Goal: Information Seeking & Learning: Learn about a topic

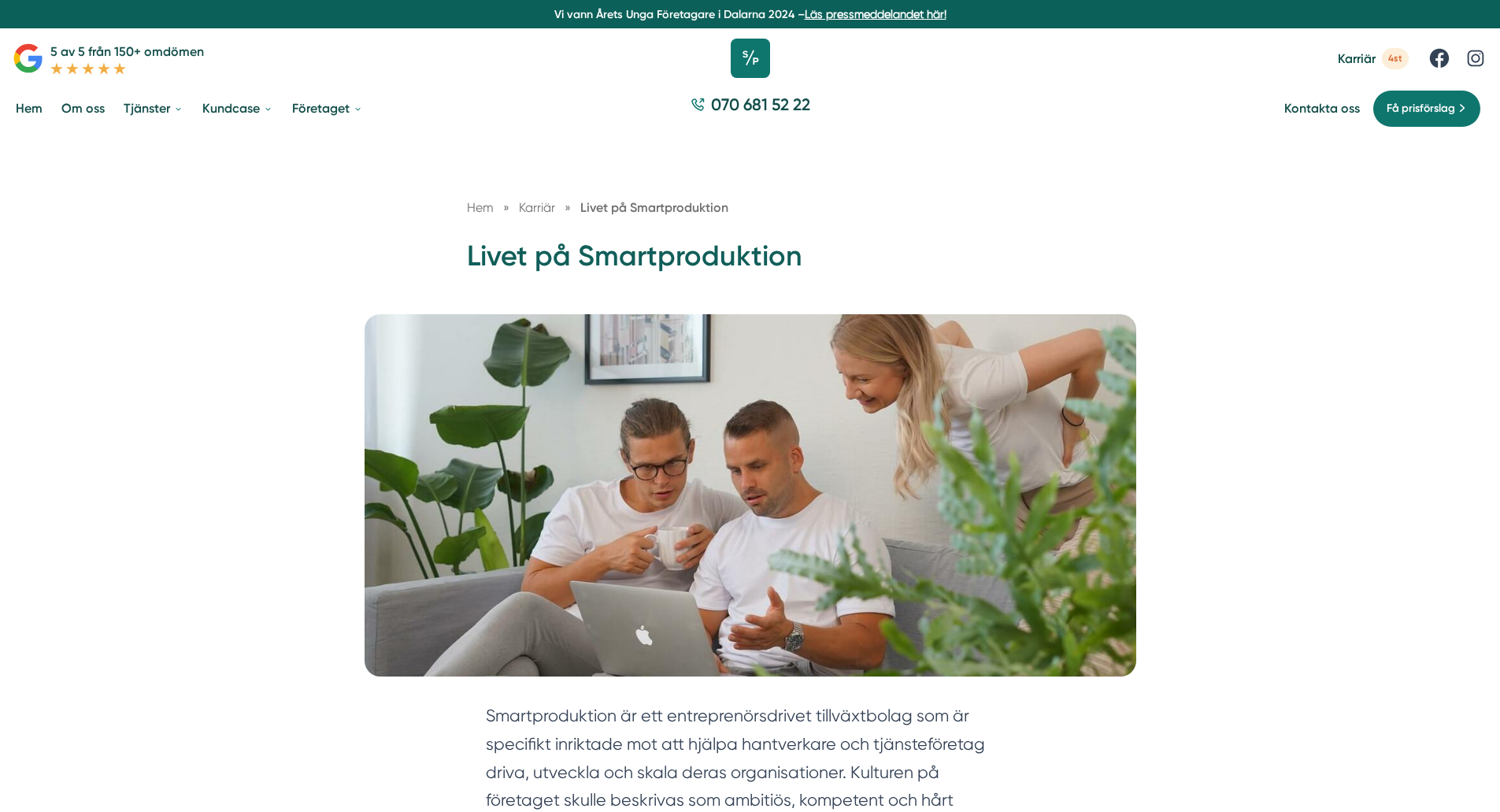
click at [751, 61] on icon at bounding box center [751, 58] width 39 height 39
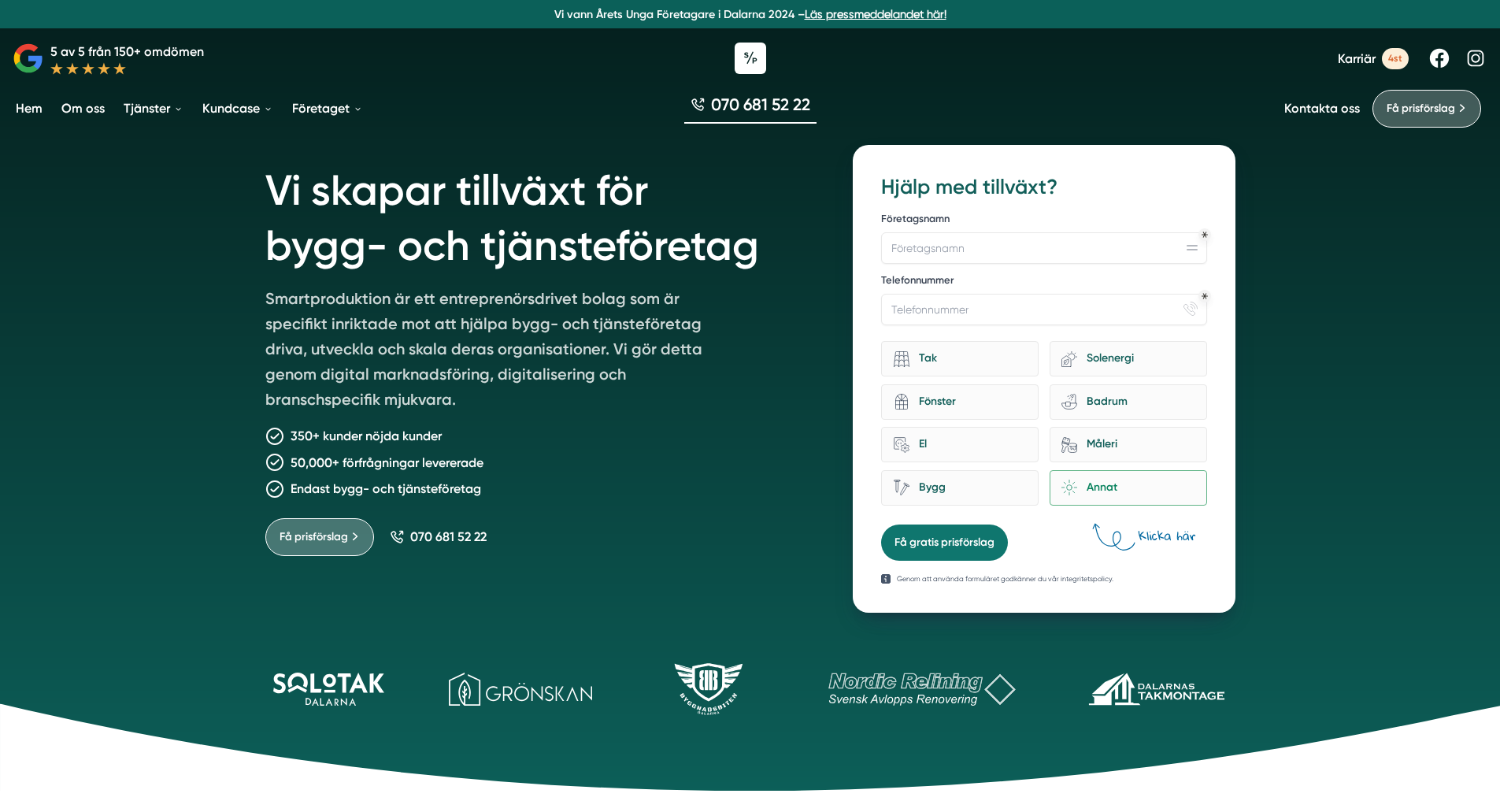
click at [845, 16] on link "Läs pressmeddelandet här!" at bounding box center [876, 14] width 142 height 13
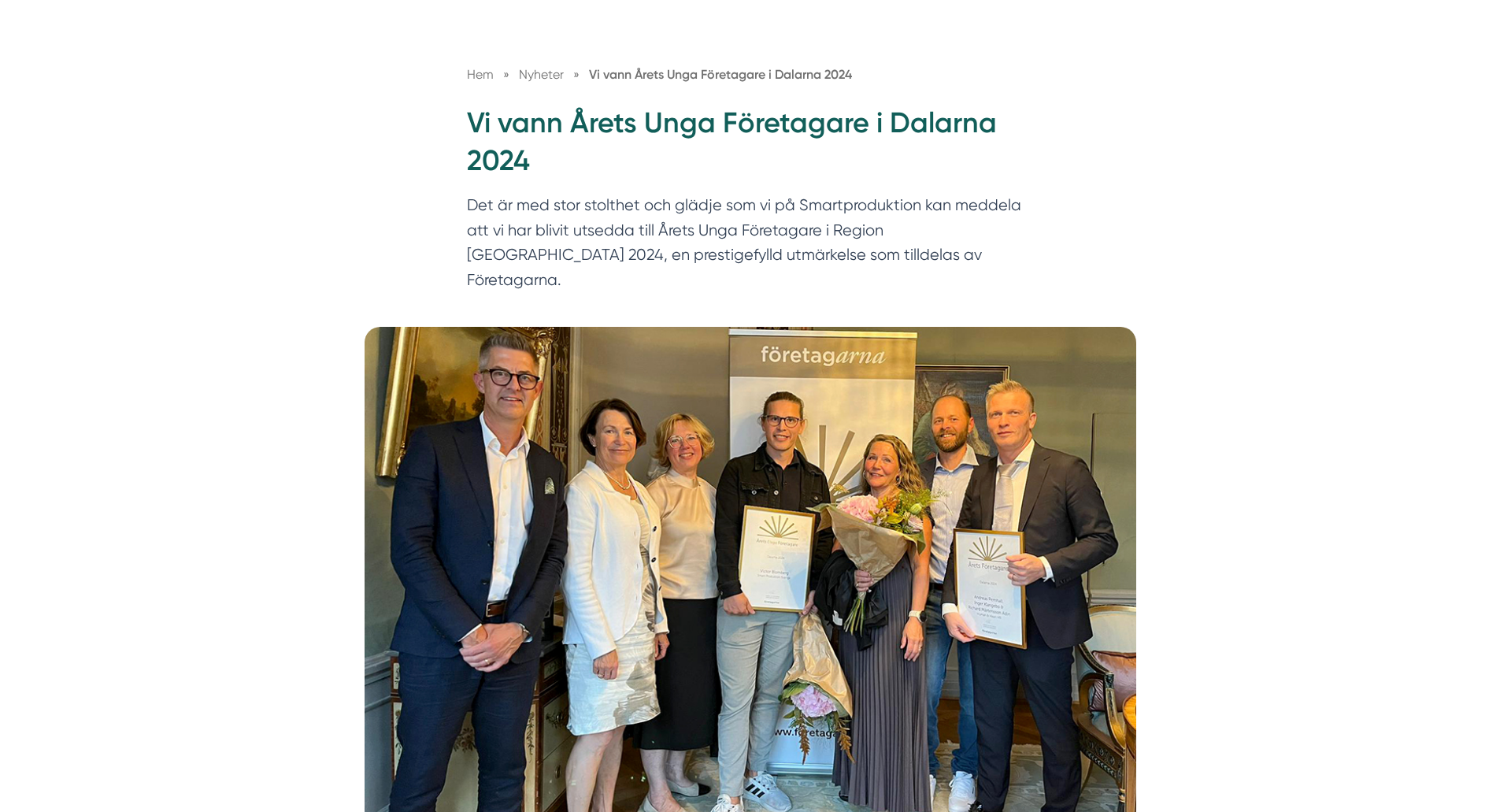
scroll to position [134, 0]
